Goal: Transaction & Acquisition: Book appointment/travel/reservation

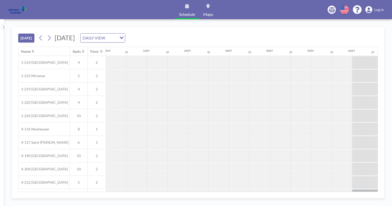
scroll to position [0, 534]
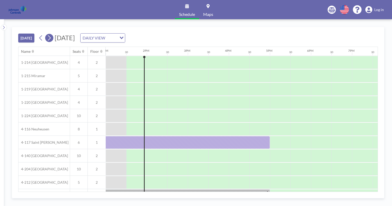
click at [52, 37] on icon at bounding box center [49, 38] width 5 height 8
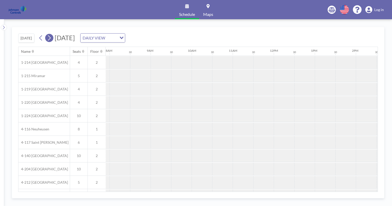
scroll to position [0, 329]
click at [52, 37] on icon at bounding box center [49, 38] width 5 height 8
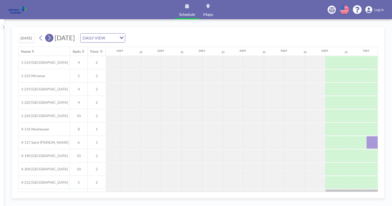
scroll to position [0, 96]
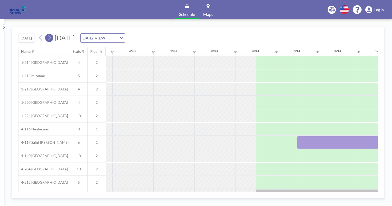
click at [52, 37] on icon at bounding box center [49, 38] width 5 height 8
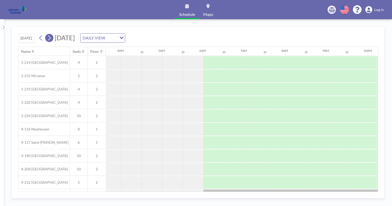
scroll to position [0, 295]
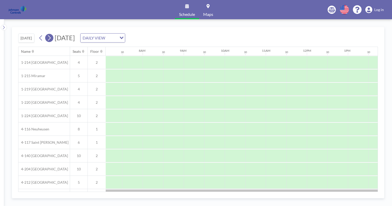
click at [52, 37] on icon at bounding box center [49, 38] width 5 height 8
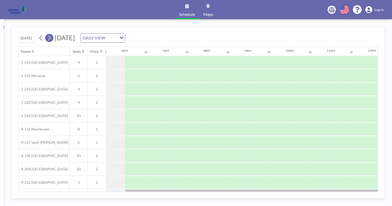
scroll to position [0, 308]
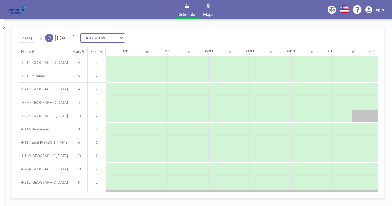
click at [52, 37] on icon at bounding box center [49, 38] width 5 height 8
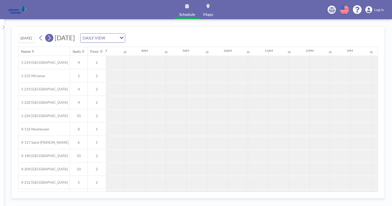
click at [52, 37] on icon at bounding box center [49, 38] width 5 height 8
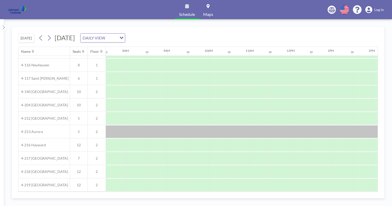
scroll to position [66, 308]
click at [117, 142] on div at bounding box center [116, 145] width 21 height 13
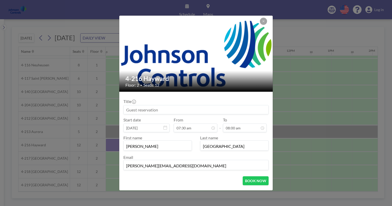
click at [127, 109] on input at bounding box center [196, 110] width 145 height 9
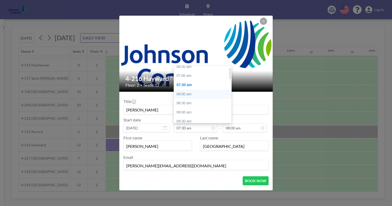
scroll to position [5, 0]
type input "[PERSON_NAME]"
click at [187, 81] on div "07:00 am" at bounding box center [204, 83] width 60 height 9
type input "07:00 am"
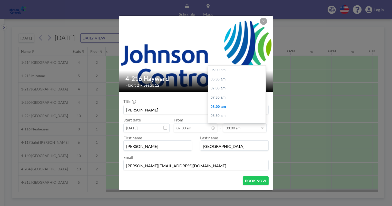
scroll to position [36, 0]
click at [261, 129] on icon at bounding box center [263, 128] width 4 height 4
click at [221, 70] on div "05:00 pm" at bounding box center [238, 71] width 60 height 9
type input "05:00 pm"
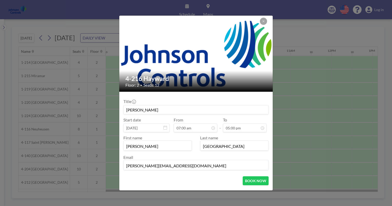
click at [147, 147] on input "[PERSON_NAME]" at bounding box center [158, 146] width 68 height 9
type input "S"
type input "[PERSON_NAME]"
click at [220, 148] on input "[GEOGRAPHIC_DATA]" at bounding box center [235, 146] width 68 height 9
type input "M"
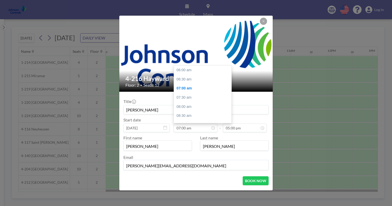
scroll to position [18, 0]
type input "[PERSON_NAME]"
click at [158, 111] on input "[PERSON_NAME]" at bounding box center [196, 110] width 145 height 9
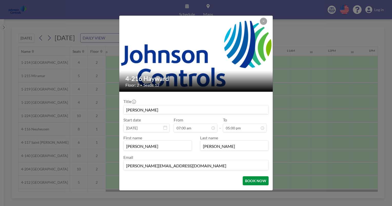
click at [251, 181] on button "BOOK NOW" at bounding box center [256, 181] width 26 height 9
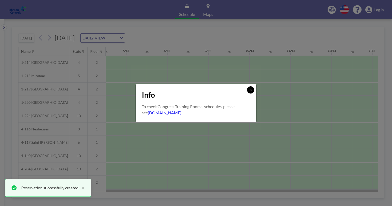
click at [250, 91] on icon at bounding box center [251, 90] width 2 height 2
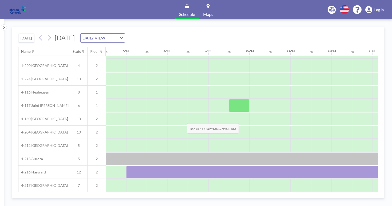
scroll to position [41, 267]
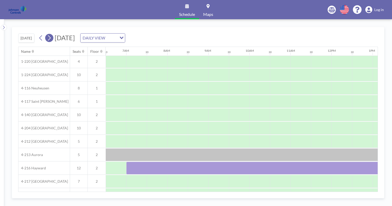
click at [50, 37] on icon at bounding box center [49, 38] width 5 height 8
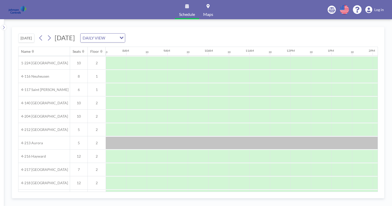
scroll to position [54, 308]
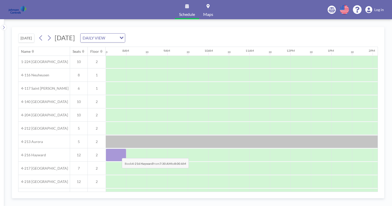
click at [118, 154] on div at bounding box center [116, 155] width 21 height 13
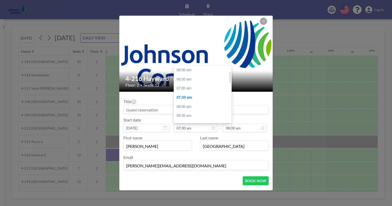
scroll to position [27, 0]
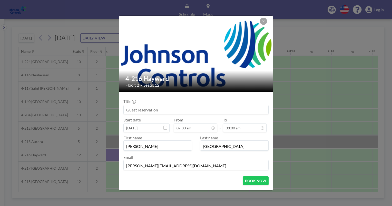
click at [128, 110] on input at bounding box center [196, 110] width 145 height 9
type input "[PERSON_NAME]"
click at [142, 148] on input "[PERSON_NAME]" at bounding box center [158, 146] width 68 height 9
type input "S"
type input "[PERSON_NAME]"
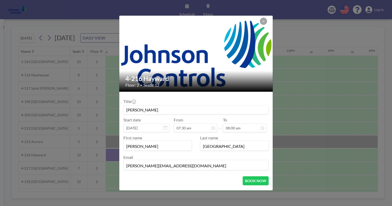
click at [222, 147] on input "[GEOGRAPHIC_DATA]" at bounding box center [235, 146] width 68 height 9
type input "M"
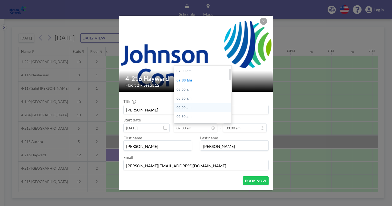
scroll to position [10, 0]
type input "[PERSON_NAME]"
click at [190, 79] on div "07:00 am" at bounding box center [204, 78] width 60 height 9
type input "07:00 am"
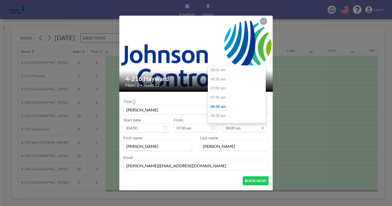
scroll to position [36, 0]
click at [240, 130] on input "08:00 am" at bounding box center [245, 128] width 44 height 9
click at [214, 104] on div "05:00 pm" at bounding box center [238, 105] width 60 height 9
type input "05:00 pm"
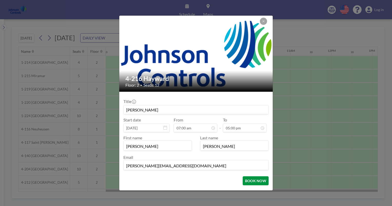
scroll to position [0, 0]
click at [251, 182] on button "BOOK NOW" at bounding box center [256, 181] width 26 height 9
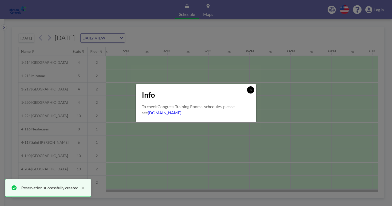
click at [251, 91] on icon at bounding box center [250, 90] width 3 height 3
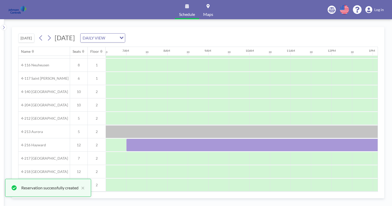
scroll to position [66, 267]
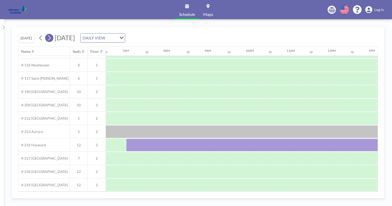
click at [50, 37] on icon at bounding box center [49, 37] width 3 height 5
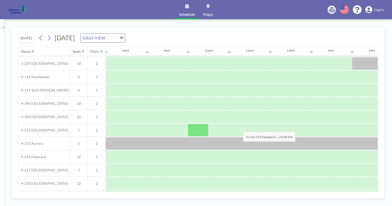
scroll to position [56, 308]
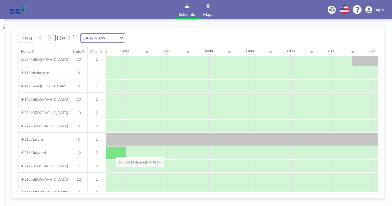
click at [112, 153] on div at bounding box center [116, 153] width 21 height 13
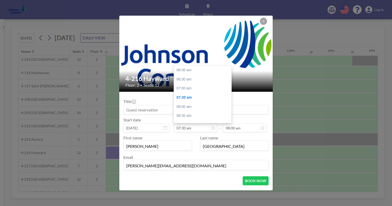
scroll to position [27, 0]
click at [126, 111] on input at bounding box center [196, 110] width 145 height 9
type input "[PERSON_NAME]"
click at [184, 87] on div "07:00 am" at bounding box center [204, 87] width 60 height 9
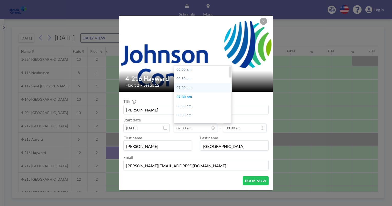
type input "07:00 am"
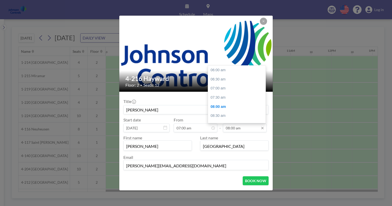
scroll to position [36, 0]
click at [246, 132] on input "08:00 am" at bounding box center [245, 128] width 44 height 9
click at [217, 105] on div "05:00 pm" at bounding box center [238, 105] width 60 height 9
type input "05:00 pm"
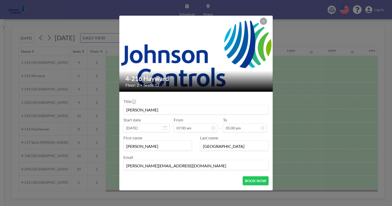
scroll to position [201, 0]
click at [251, 181] on button "BOOK NOW" at bounding box center [256, 181] width 26 height 9
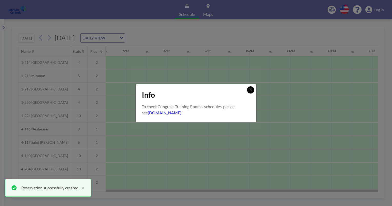
click at [252, 90] on icon at bounding box center [250, 90] width 3 height 3
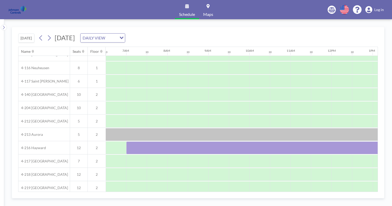
scroll to position [66, 267]
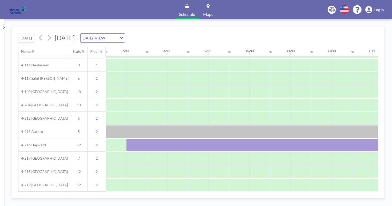
click at [274, 129] on div at bounding box center [311, 132] width 452 height 13
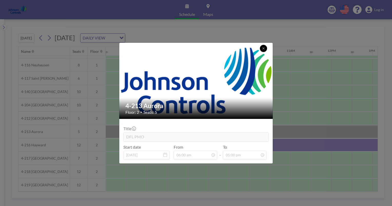
click at [264, 47] on icon at bounding box center [263, 48] width 3 height 3
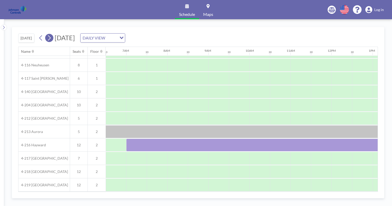
click at [52, 38] on icon at bounding box center [49, 38] width 5 height 8
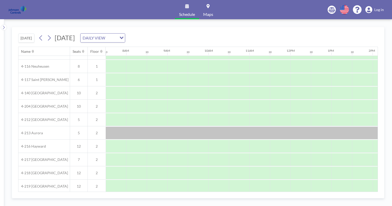
scroll to position [66, 308]
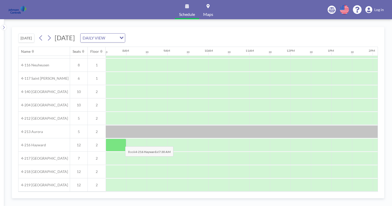
click at [121, 143] on div at bounding box center [116, 145] width 21 height 13
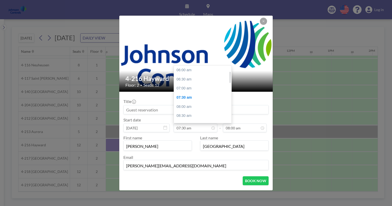
scroll to position [27, 0]
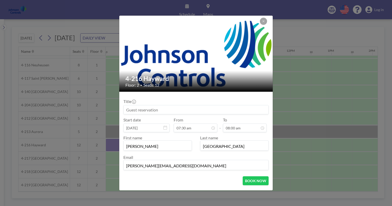
click at [127, 110] on input at bounding box center [196, 110] width 145 height 9
type input "[PERSON_NAME]"
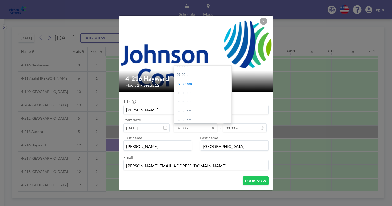
scroll to position [12, 0]
click at [182, 77] on div "07:00 am" at bounding box center [204, 76] width 60 height 9
type input "07:00 am"
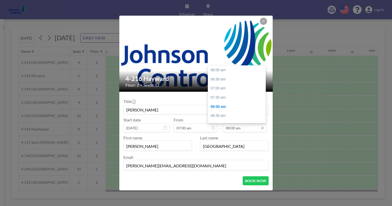
scroll to position [36, 0]
click at [247, 131] on input "08:00 am" at bounding box center [245, 128] width 44 height 9
click at [217, 107] on div "05:00 pm" at bounding box center [238, 109] width 60 height 9
type input "05:00 pm"
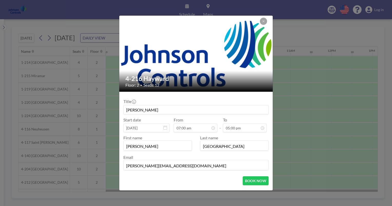
scroll to position [18, 0]
click at [140, 147] on input "[PERSON_NAME]" at bounding box center [158, 146] width 68 height 9
type input "S"
type input "[PERSON_NAME]"
click at [220, 146] on input "[GEOGRAPHIC_DATA]" at bounding box center [235, 146] width 68 height 9
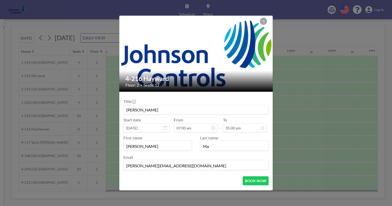
type input "M"
type input "[PERSON_NAME]"
click at [254, 181] on button "BOOK NOW" at bounding box center [256, 181] width 26 height 9
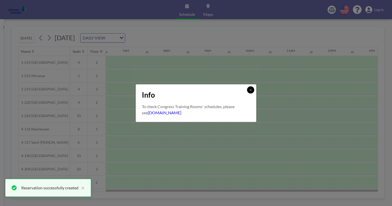
click at [251, 89] on icon at bounding box center [251, 90] width 2 height 2
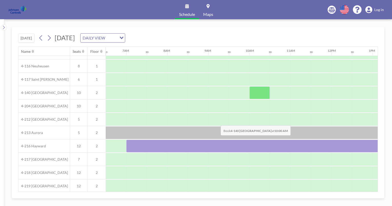
scroll to position [63, 267]
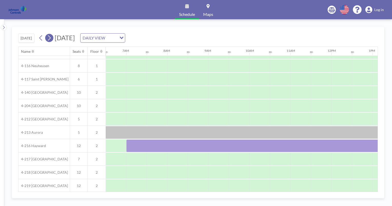
click at [51, 37] on icon at bounding box center [49, 38] width 5 height 8
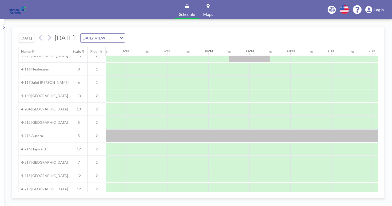
scroll to position [66, 308]
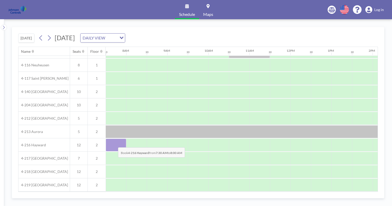
click at [114, 144] on div at bounding box center [116, 145] width 21 height 13
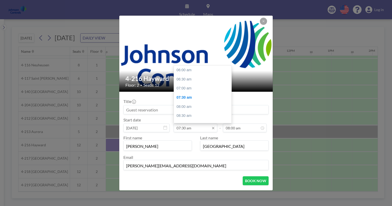
scroll to position [27, 0]
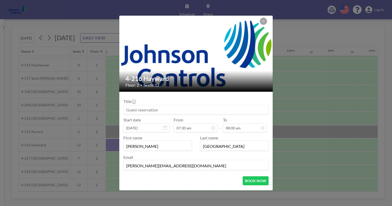
click at [127, 111] on input at bounding box center [196, 110] width 145 height 9
type input "[PERSON_NAME]"
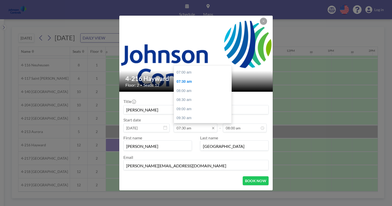
scroll to position [13, 0]
click at [186, 74] on div "07:00 am" at bounding box center [204, 75] width 60 height 9
type input "07:00 am"
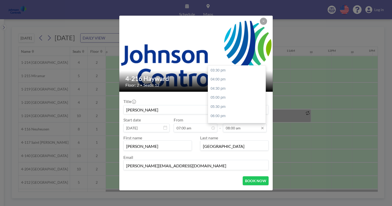
scroll to position [175, 0]
click at [221, 96] on div "05:00 pm" at bounding box center [238, 96] width 60 height 9
type input "05:00 pm"
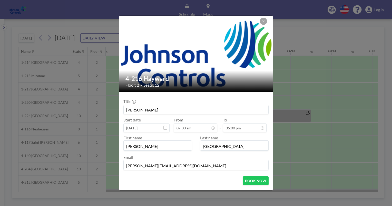
scroll to position [0, 0]
click at [139, 146] on input "[PERSON_NAME]" at bounding box center [158, 146] width 68 height 9
type input "S"
type input "[PERSON_NAME]"
click at [222, 147] on input "[GEOGRAPHIC_DATA]" at bounding box center [235, 146] width 68 height 9
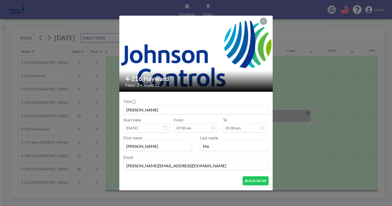
type input "M"
type input "[PERSON_NAME]"
click at [250, 181] on button "BOOK NOW" at bounding box center [256, 181] width 26 height 9
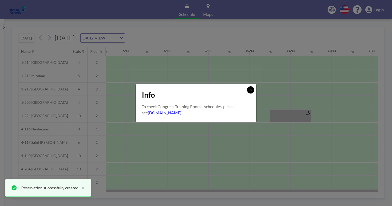
click at [252, 89] on icon at bounding box center [250, 90] width 3 height 3
